Goal: Obtain resource: Download file/media

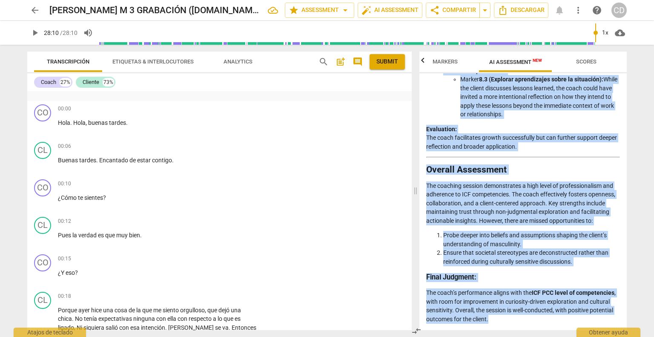
scroll to position [85, 0]
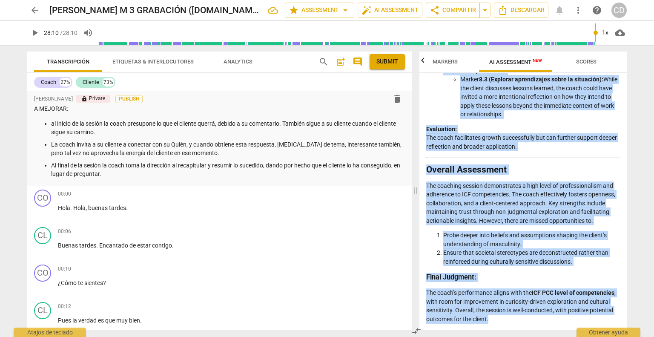
click at [453, 77] on ul "Marker 8.3 (Explorar aprendizajes sobre la situación): While the client discuss…" at bounding box center [531, 97] width 177 height 44
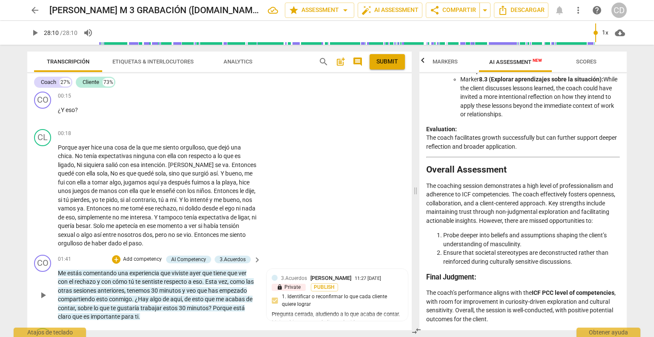
scroll to position [469, 0]
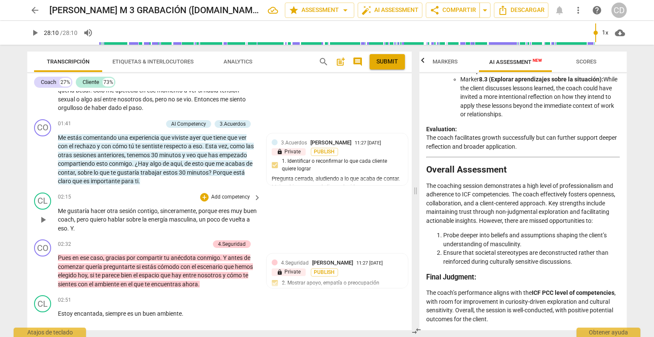
click at [299, 222] on div "CL play_arrow pause 02:15 + Add competency keyboard_arrow_right Me gustaría hac…" at bounding box center [219, 212] width 385 height 47
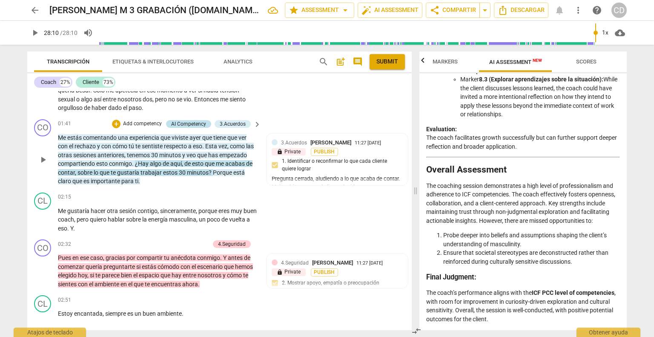
click at [188, 121] on div "AI Competency" at bounding box center [188, 124] width 35 height 8
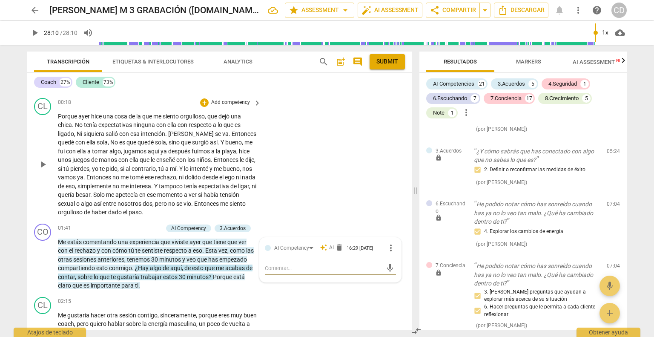
scroll to position [341, 0]
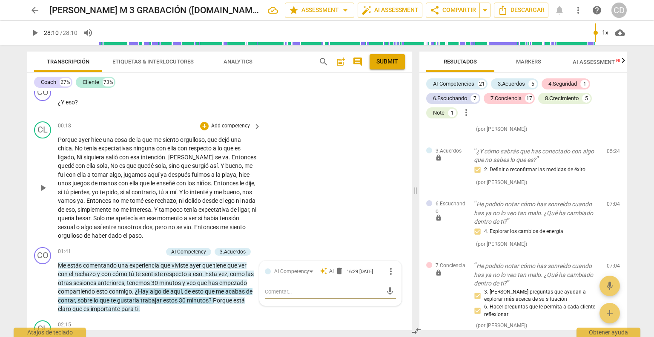
click at [289, 196] on div "CL play_arrow pause 00:18 + Add competency keyboard_arrow_right Porque [DATE] h…" at bounding box center [219, 181] width 385 height 126
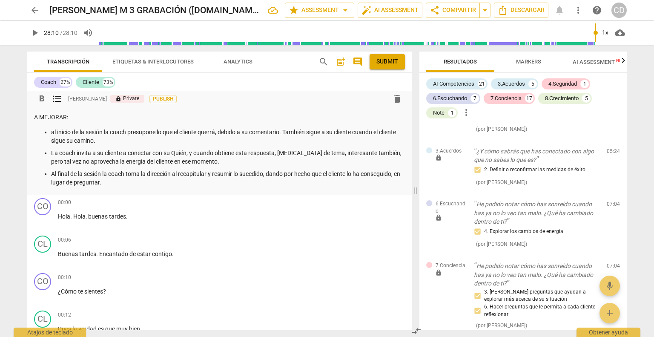
scroll to position [0, 0]
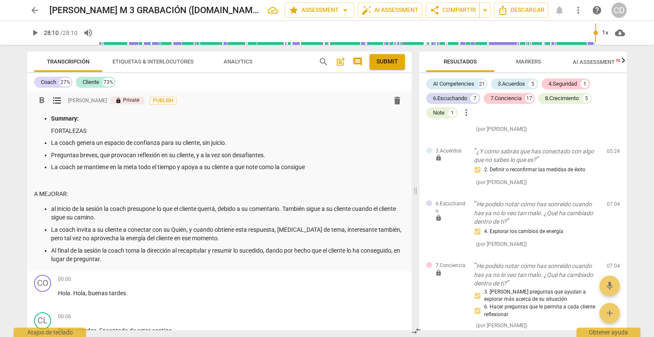
click at [55, 207] on p "al inicio de la sesión la coach presupone lo que el cliente querrá, debido a su…" at bounding box center [228, 212] width 354 height 17
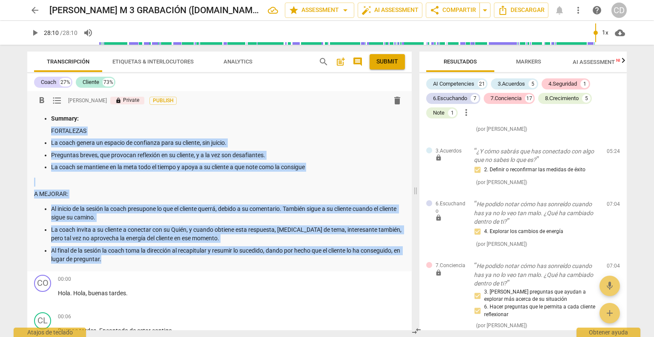
drag, startPoint x: 50, startPoint y: 131, endPoint x: 115, endPoint y: 270, distance: 153.6
click at [115, 270] on div "format_bold format_list_bulleted [PERSON_NAME] lock Private Publish delete Summ…" at bounding box center [219, 181] width 385 height 180
copy div "FORTALEZAS La coach genera un espacio de confianza para su cliente, sin juicio.…"
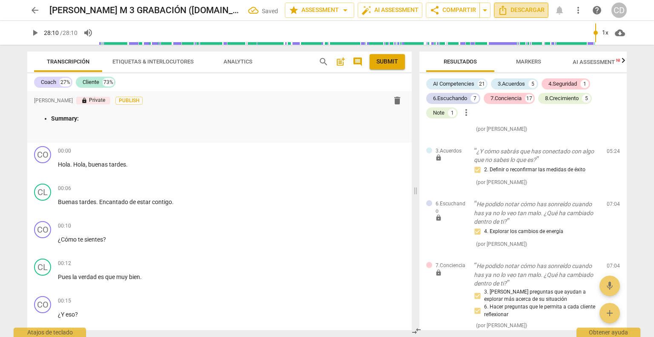
click at [515, 13] on span "Descargar" at bounding box center [521, 10] width 47 height 10
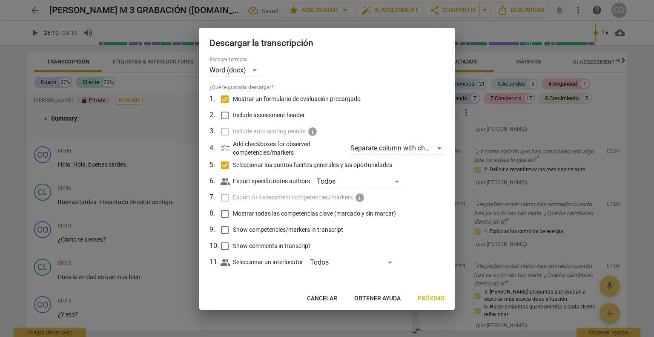
click at [426, 301] on span "Próximo" at bounding box center [431, 298] width 27 height 9
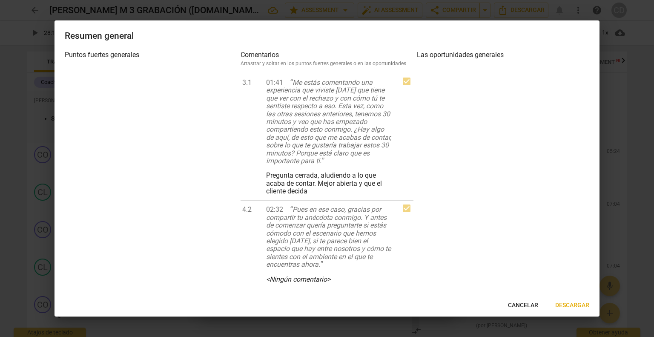
click at [571, 306] on span "Descargar" at bounding box center [573, 305] width 34 height 9
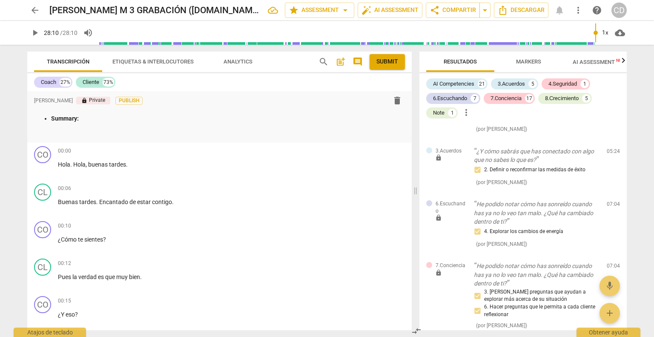
type input "1690"
